Goal: Information Seeking & Learning: Understand process/instructions

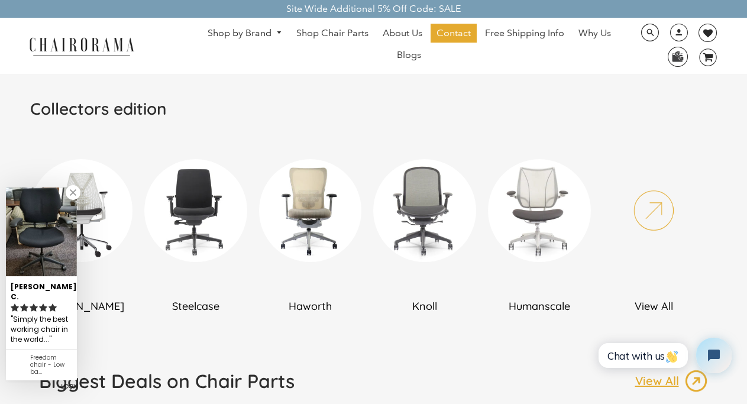
scroll to position [886, 0]
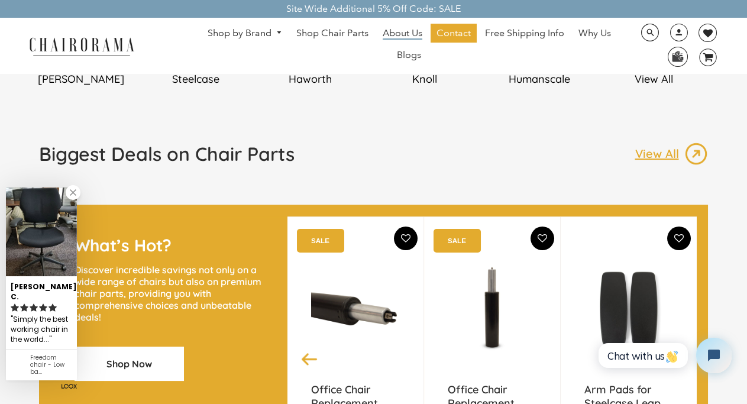
click at [403, 35] on span "About Us" at bounding box center [403, 33] width 40 height 12
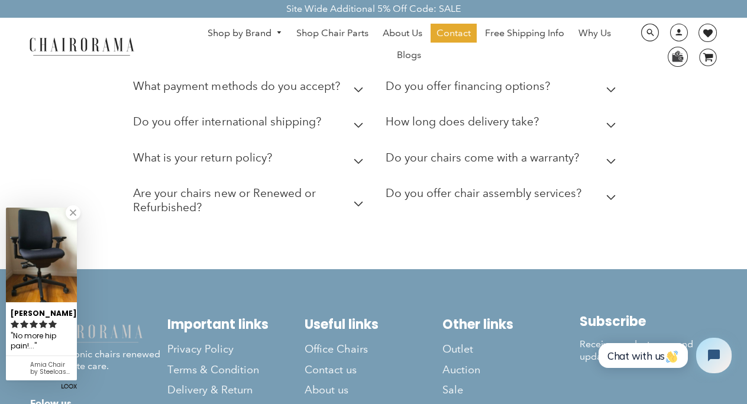
scroll to position [443, 0]
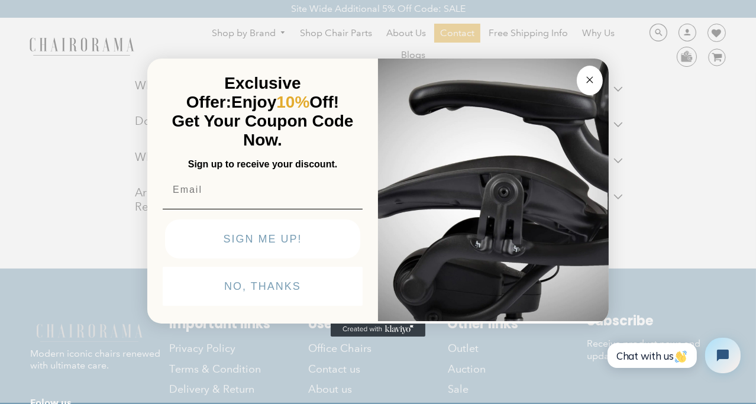
click at [583, 67] on button "Close dialog" at bounding box center [590, 81] width 26 height 30
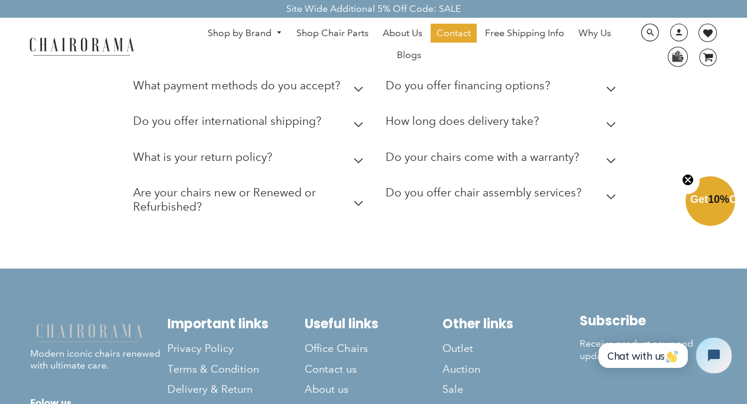
click at [241, 170] on div "What is your return policy?" at bounding box center [202, 160] width 138 height 20
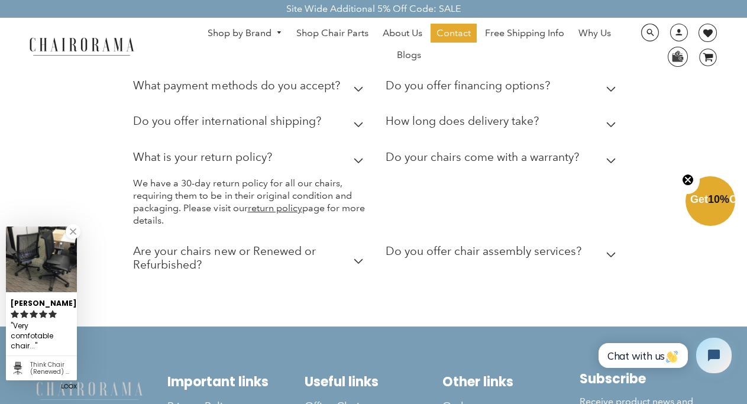
click at [273, 272] on h2 "Are your chairs new or Renewed or Refurbished?" at bounding box center [250, 257] width 235 height 27
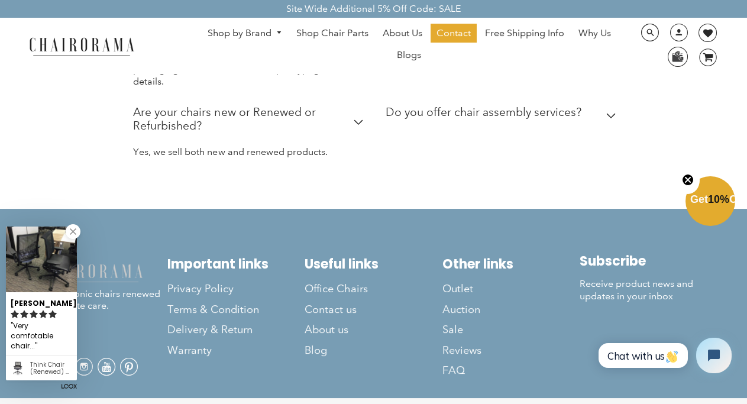
scroll to position [580, 0]
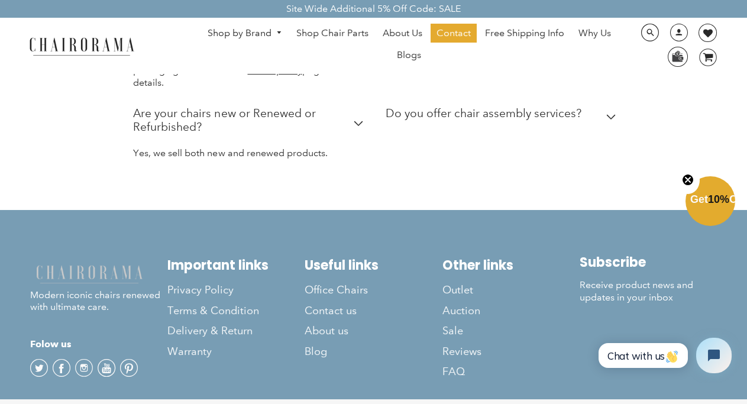
click at [474, 26] on h2 "Do your chairs come with a warranty?" at bounding box center [482, 19] width 193 height 14
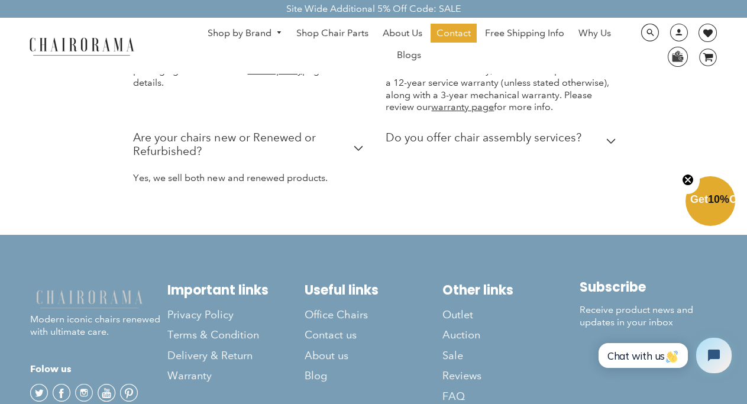
click at [302, 89] on p "We have a 30-day return policy for all our chairs, requiring them to be in thei…" at bounding box center [250, 64] width 235 height 49
click at [295, 76] on link "return policy" at bounding box center [274, 69] width 54 height 11
